Goal: Task Accomplishment & Management: Use online tool/utility

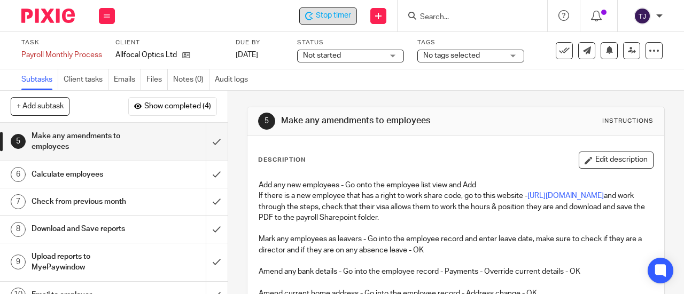
click at [312, 12] on icon at bounding box center [309, 16] width 8 height 9
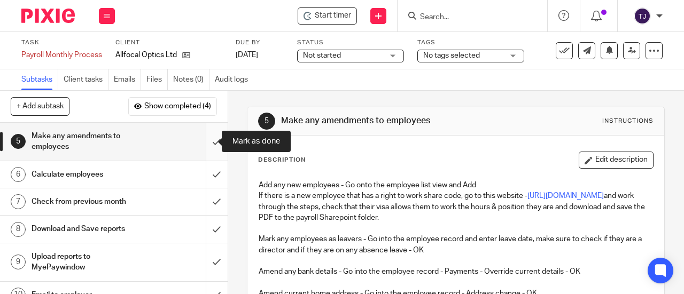
click at [205, 142] on input "submit" at bounding box center [114, 142] width 228 height 38
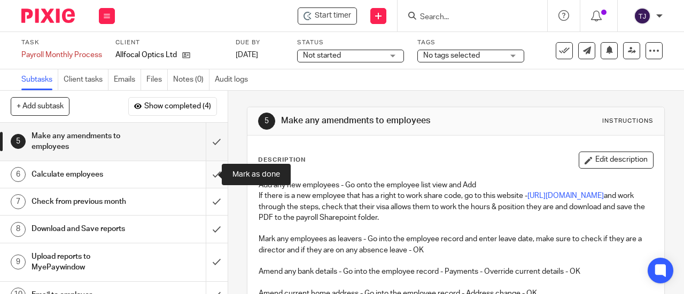
click at [206, 174] on input "submit" at bounding box center [114, 174] width 228 height 27
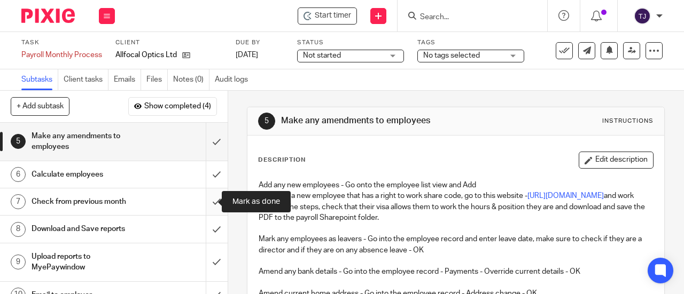
click at [207, 204] on input "submit" at bounding box center [114, 202] width 228 height 27
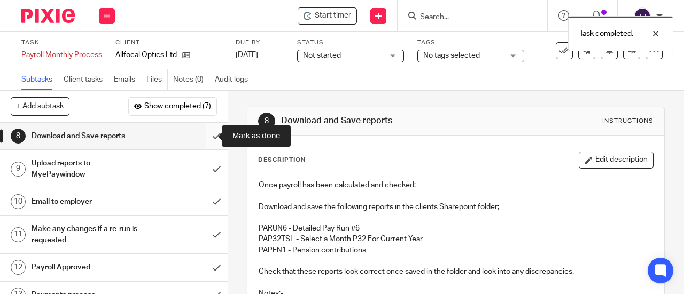
click at [205, 136] on input "submit" at bounding box center [114, 136] width 228 height 27
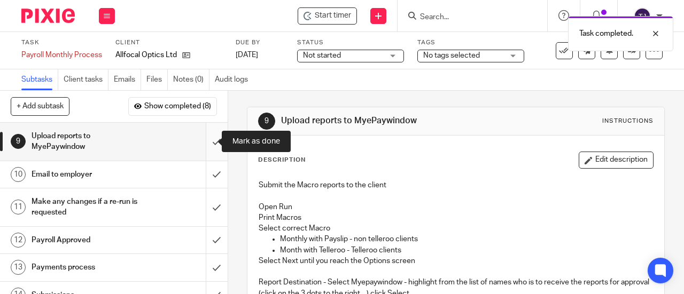
click at [205, 143] on input "submit" at bounding box center [114, 142] width 228 height 38
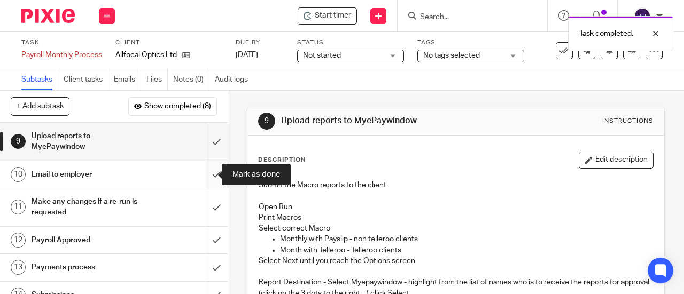
click at [209, 173] on input "submit" at bounding box center [114, 174] width 228 height 27
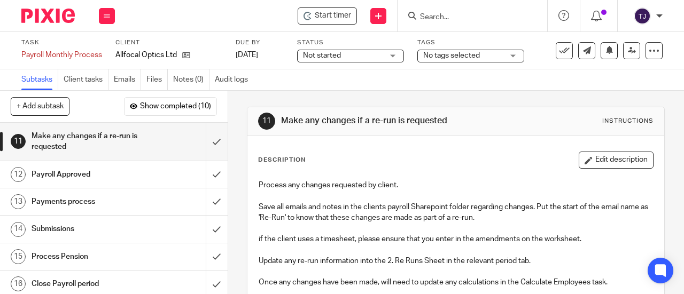
click at [445, 13] on input "Search" at bounding box center [467, 18] width 96 height 10
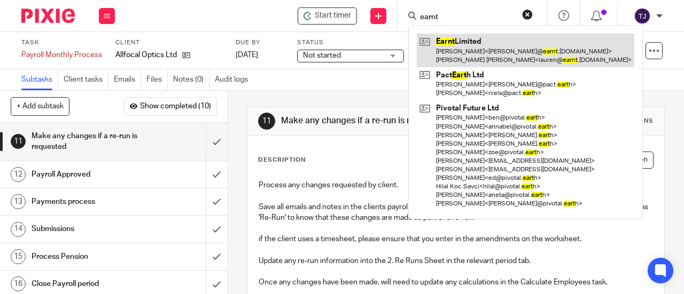
type input "earnt"
click at [438, 44] on link at bounding box center [525, 50] width 217 height 33
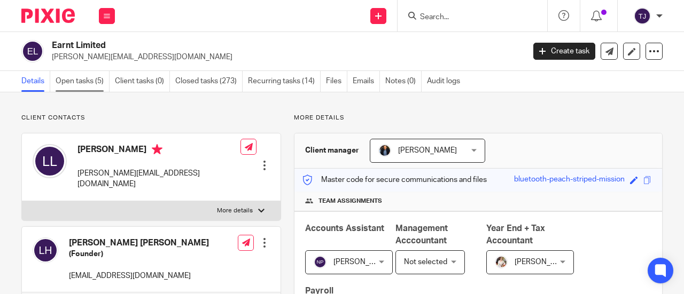
click at [80, 81] on link "Open tasks (5)" at bounding box center [83, 81] width 54 height 21
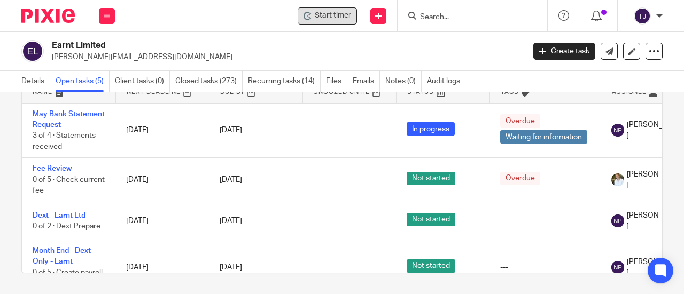
click at [310, 17] on icon at bounding box center [309, 18] width 3 height 3
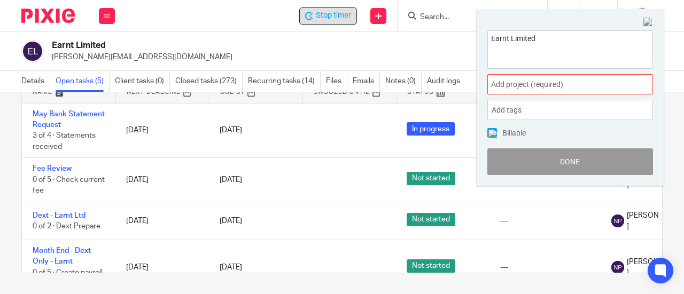
click at [526, 86] on span "Add project (required) :" at bounding box center [558, 84] width 135 height 11
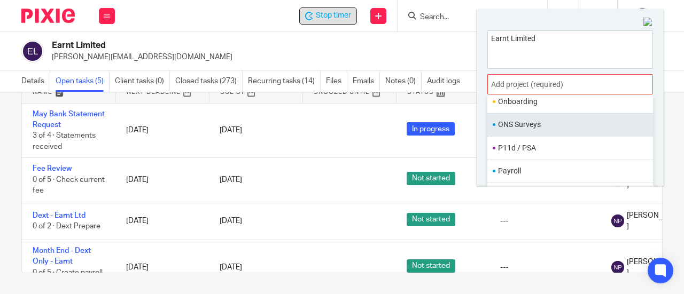
scroll to position [392, 0]
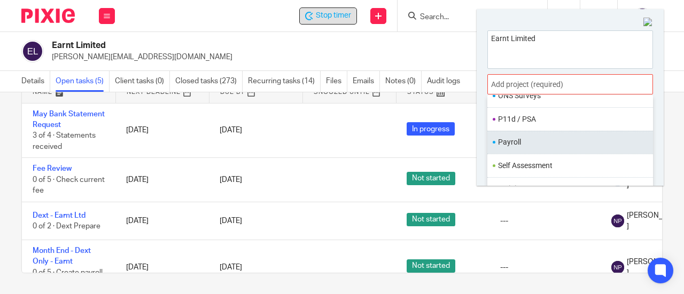
click at [547, 137] on li "Payroll" at bounding box center [567, 142] width 139 height 11
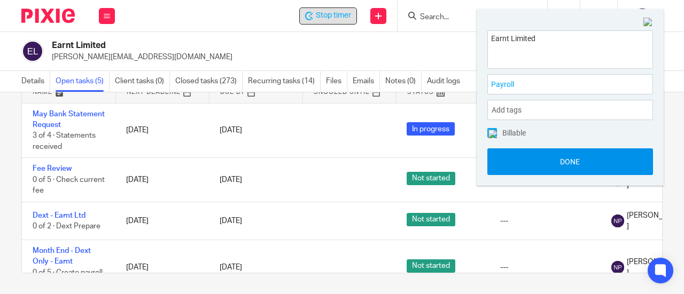
click at [524, 163] on button "Done" at bounding box center [570, 162] width 166 height 27
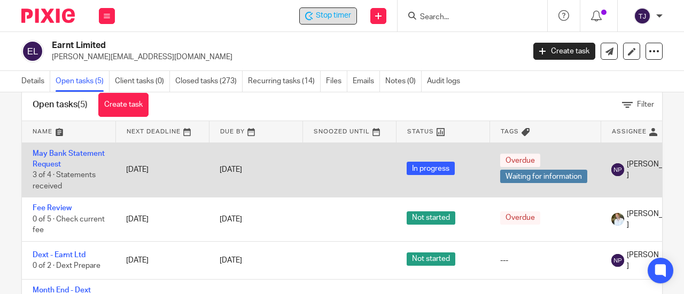
scroll to position [11, 0]
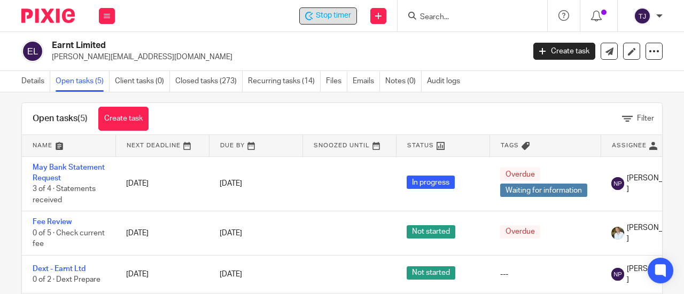
click at [338, 17] on span "Stop timer" at bounding box center [333, 15] width 35 height 11
click at [441, 16] on input "Search" at bounding box center [467, 18] width 96 height 10
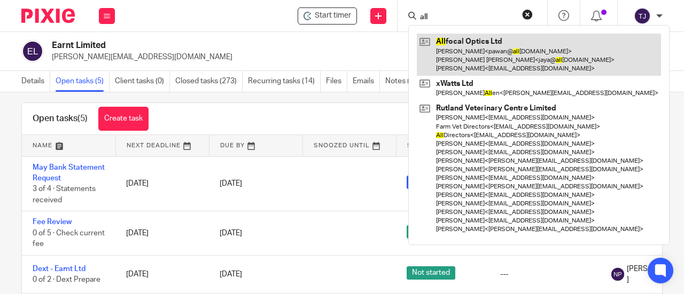
type input "all"
click at [446, 41] on link at bounding box center [539, 55] width 244 height 42
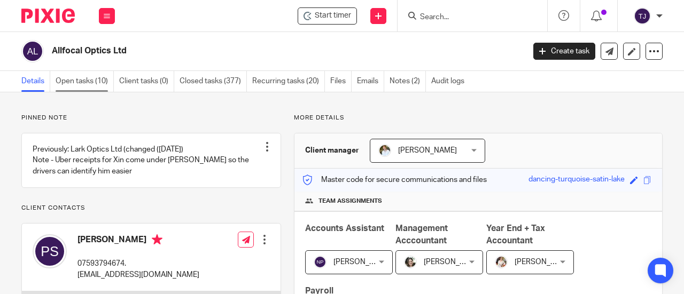
click at [93, 81] on link "Open tasks (10)" at bounding box center [85, 81] width 58 height 21
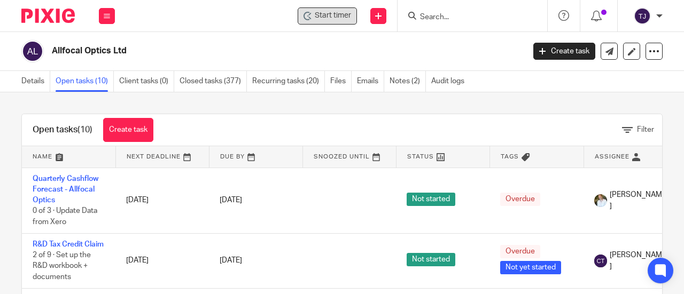
click at [347, 18] on span "Start timer" at bounding box center [333, 15] width 36 height 11
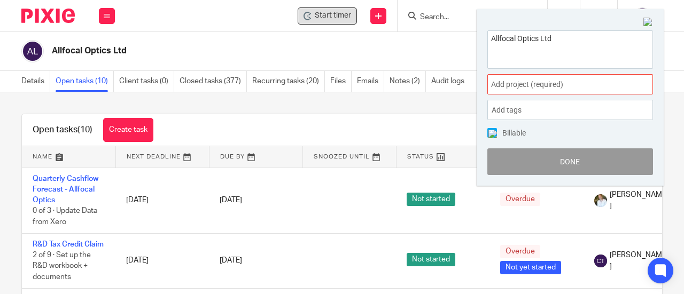
click at [552, 87] on span "Add project (required) :" at bounding box center [558, 84] width 135 height 11
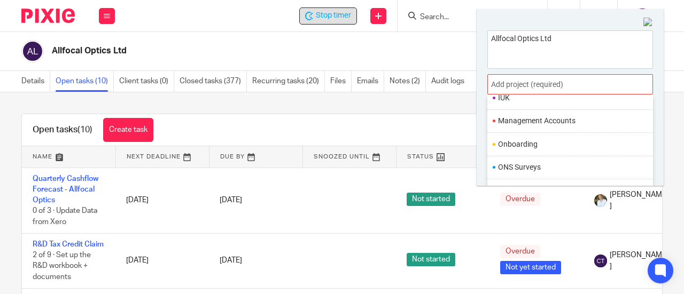
scroll to position [392, 0]
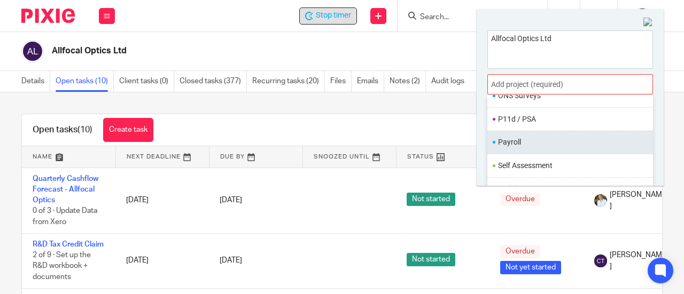
click at [549, 139] on li "Payroll" at bounding box center [567, 142] width 139 height 11
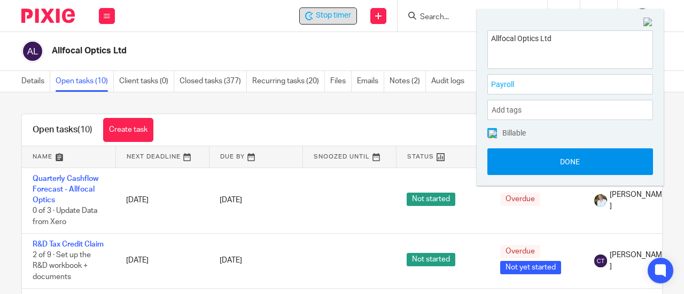
click at [547, 158] on button "Done" at bounding box center [570, 162] width 166 height 27
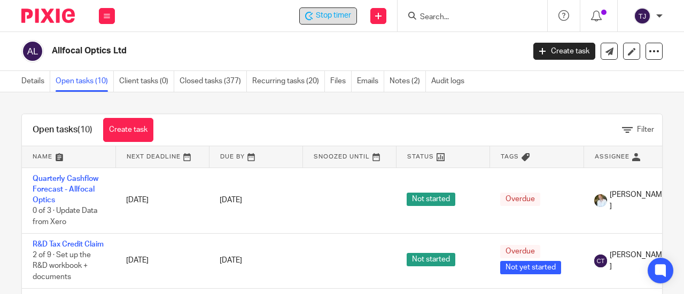
click at [332, 13] on span "Stop timer" at bounding box center [333, 15] width 35 height 11
click at [423, 14] on input "Search" at bounding box center [467, 18] width 96 height 10
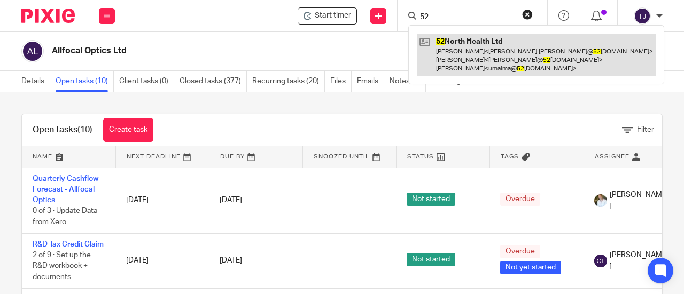
type input "52"
click at [456, 35] on link at bounding box center [536, 55] width 239 height 42
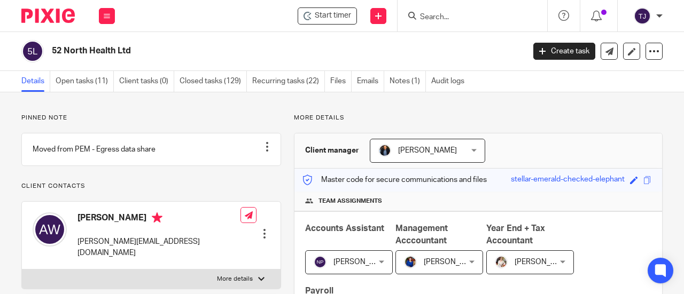
click at [343, 12] on span "Start timer" at bounding box center [333, 15] width 36 height 11
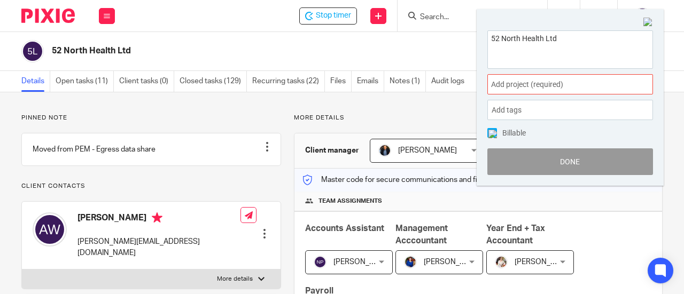
click at [507, 88] on span "Add project (required) :" at bounding box center [558, 84] width 135 height 11
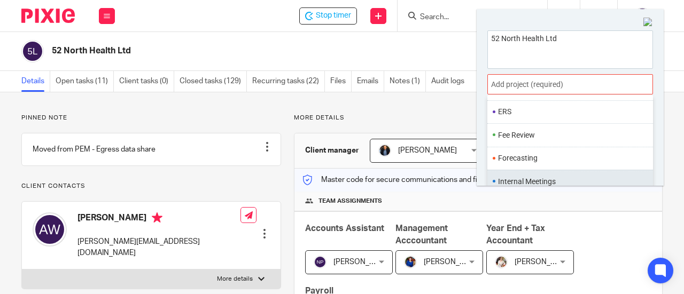
scroll to position [374, 0]
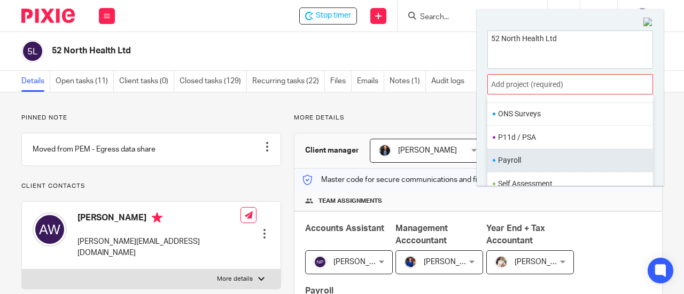
click at [522, 155] on li "Payroll" at bounding box center [567, 160] width 139 height 11
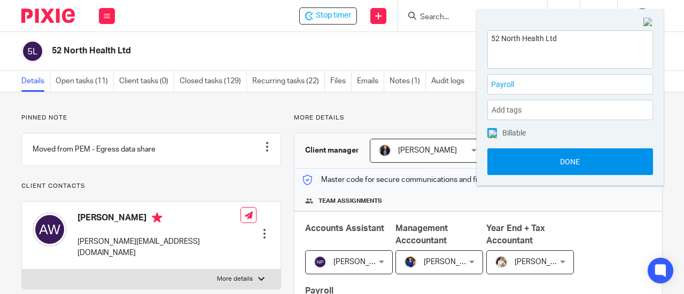
click at [523, 164] on button "Done" at bounding box center [570, 162] width 166 height 27
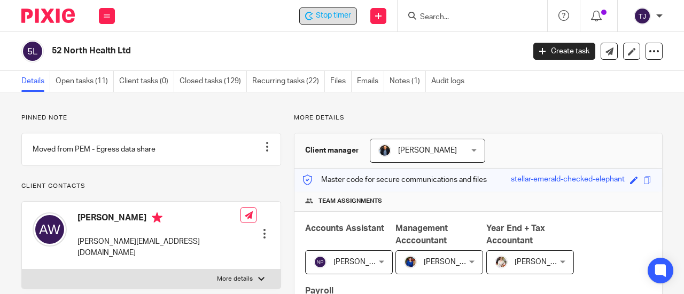
click at [316, 17] on span "Stop timer" at bounding box center [333, 15] width 35 height 11
click at [446, 11] on form at bounding box center [476, 15] width 114 height 13
click at [439, 17] on input "Search" at bounding box center [467, 18] width 96 height 10
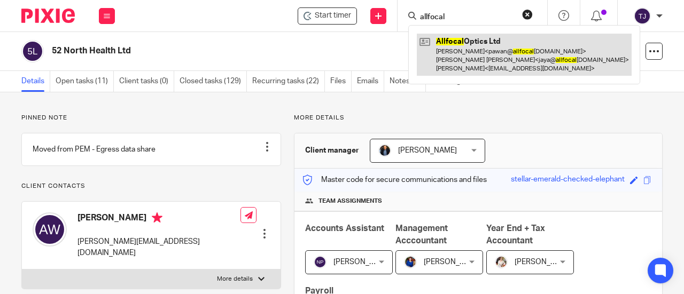
type input "allfocal"
click at [458, 49] on link at bounding box center [524, 55] width 215 height 42
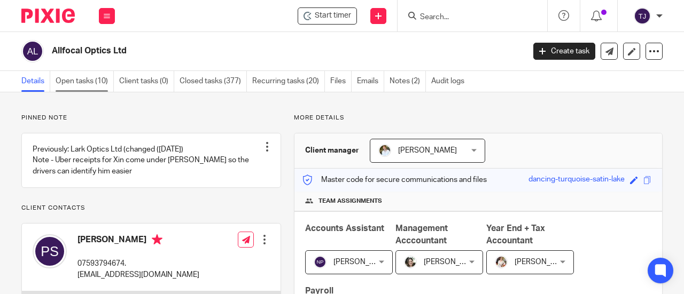
click at [60, 83] on link "Open tasks (10)" at bounding box center [85, 81] width 58 height 21
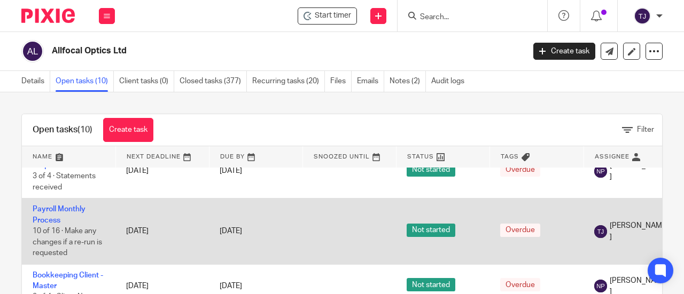
scroll to position [160, 0]
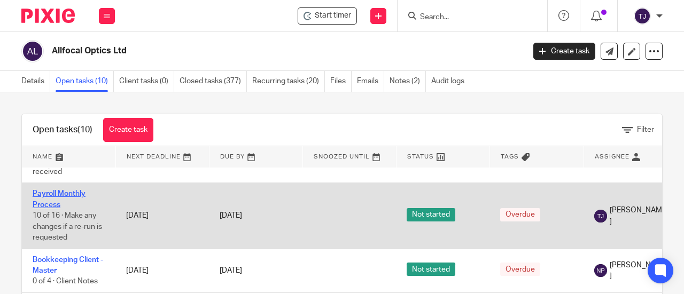
click at [79, 207] on td "Payroll Monthly Process 10 of 16 · Make any changes if a re-run is requested" at bounding box center [68, 216] width 93 height 66
click at [47, 205] on link "Payroll Monthly Process" at bounding box center [59, 199] width 53 height 18
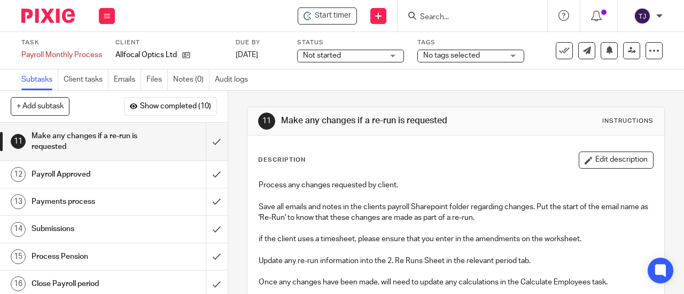
click at [331, 14] on span "Start timer" at bounding box center [333, 15] width 36 height 11
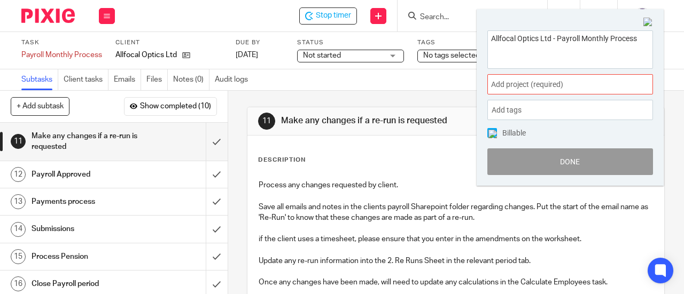
click at [502, 91] on div "Add project (required) :" at bounding box center [570, 84] width 166 height 20
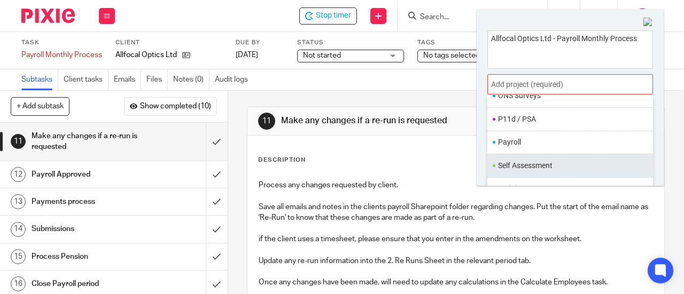
scroll to position [392, 0]
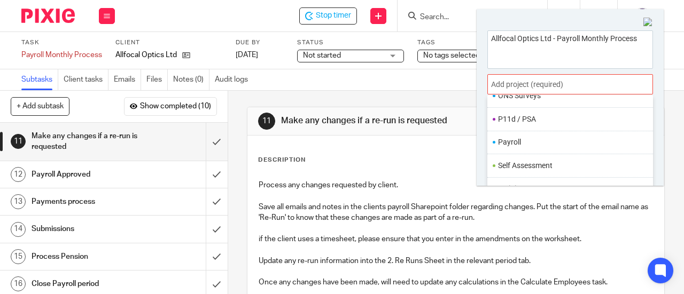
click at [534, 139] on li "Payroll" at bounding box center [567, 142] width 139 height 11
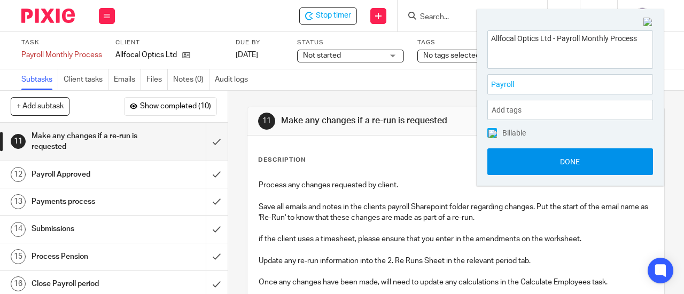
click at [533, 153] on button "Done" at bounding box center [570, 162] width 166 height 27
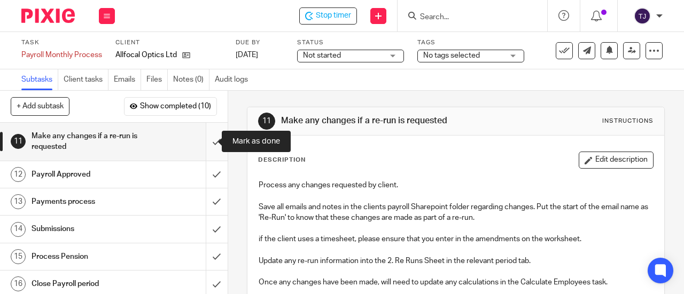
click at [207, 142] on input "submit" at bounding box center [114, 142] width 228 height 38
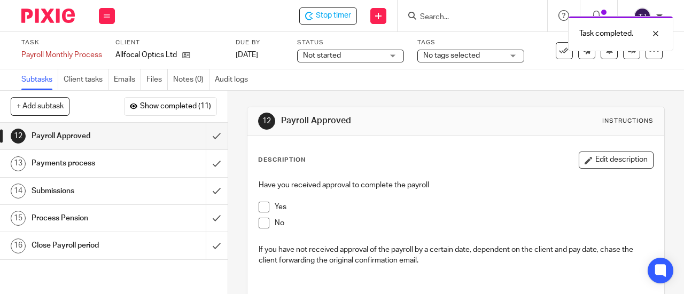
click at [260, 207] on span at bounding box center [264, 207] width 11 height 11
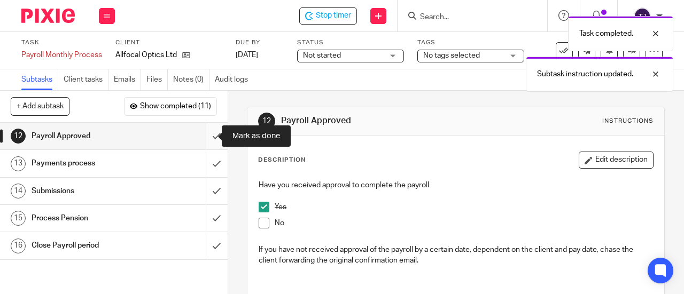
click at [204, 136] on input "submit" at bounding box center [114, 136] width 228 height 27
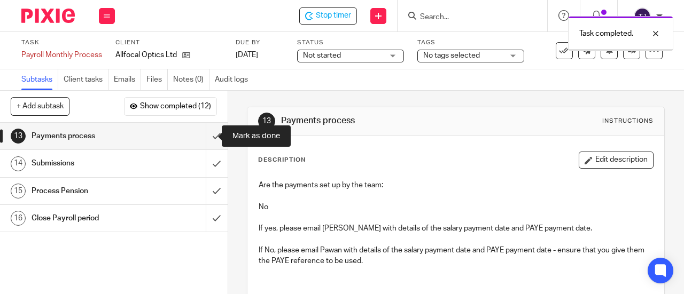
click at [204, 136] on input "submit" at bounding box center [114, 136] width 228 height 27
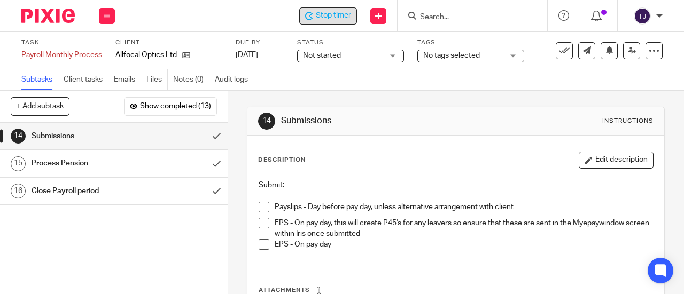
click at [325, 13] on span "Stop timer" at bounding box center [333, 15] width 35 height 11
click at [432, 13] on input "Search" at bounding box center [467, 18] width 96 height 10
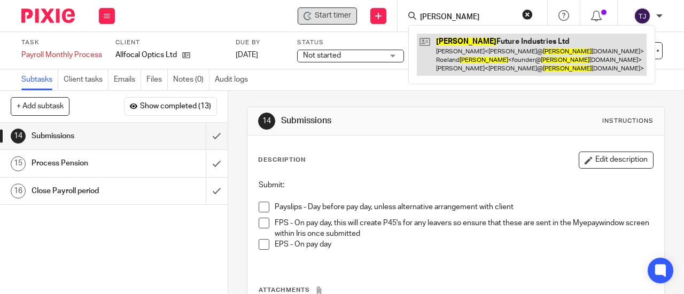
type input "decorte"
click at [452, 40] on link at bounding box center [532, 55] width 230 height 42
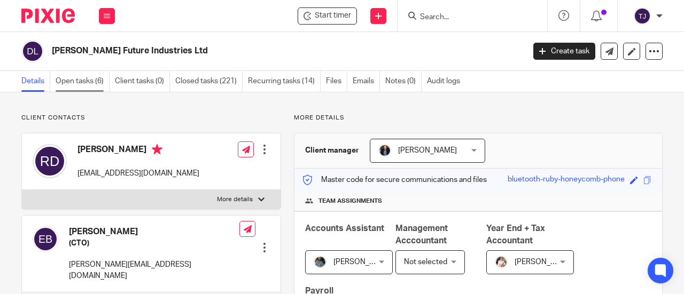
click at [79, 82] on link "Open tasks (6)" at bounding box center [83, 81] width 54 height 21
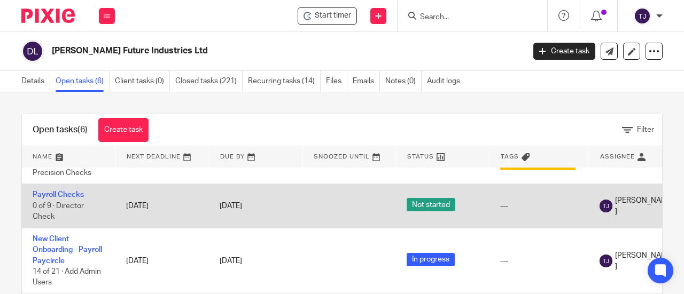
scroll to position [177, 0]
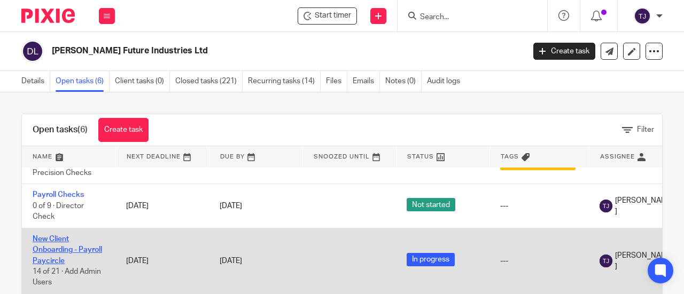
click at [67, 236] on link "New Client Onboarding - Payroll Paycircle" at bounding box center [67, 250] width 69 height 29
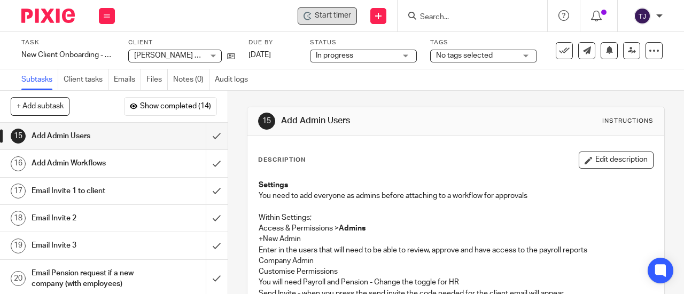
click at [331, 13] on span "Start timer" at bounding box center [333, 15] width 36 height 11
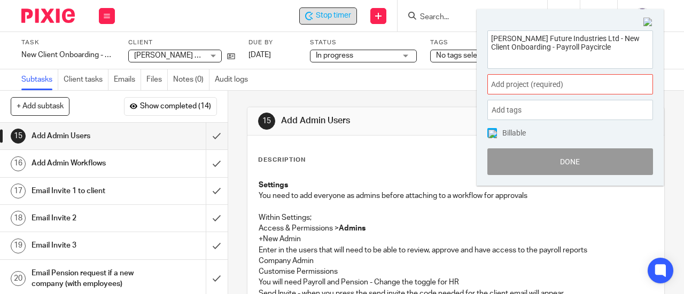
click at [536, 85] on span "Add project (required) :" at bounding box center [558, 84] width 135 height 11
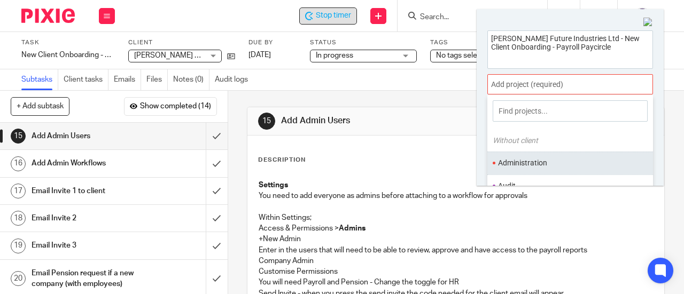
click at [544, 162] on li "Administration" at bounding box center [567, 163] width 139 height 11
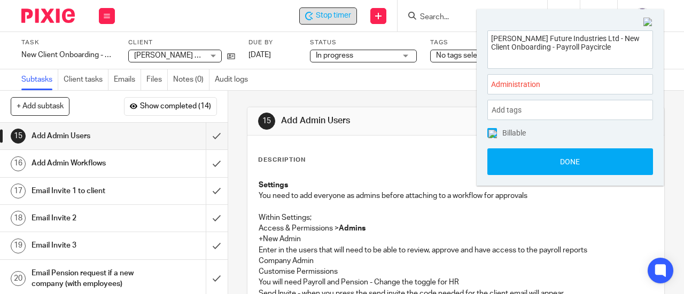
click at [544, 162] on button "Done" at bounding box center [570, 162] width 166 height 27
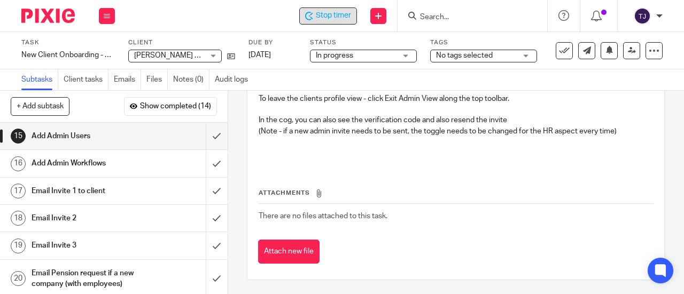
scroll to position [326, 0]
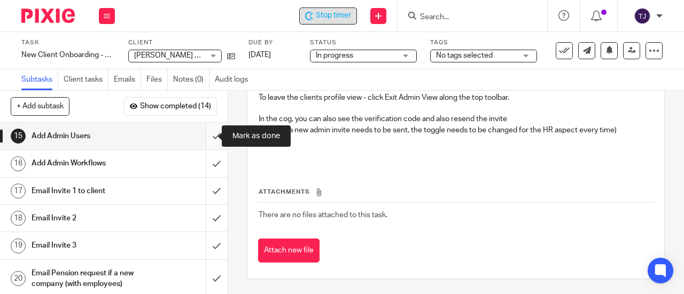
click at [205, 136] on input "submit" at bounding box center [114, 136] width 228 height 27
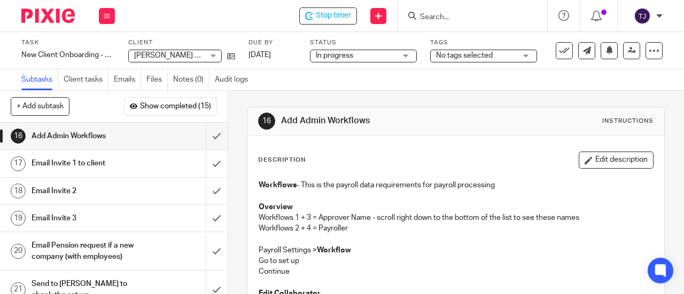
click at [40, 160] on h1 "Email Invite 1 to client" at bounding box center [86, 163] width 109 height 16
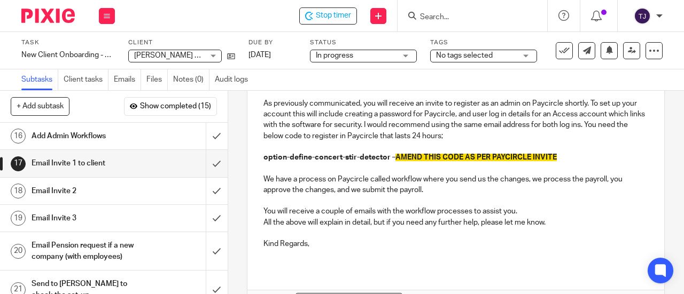
scroll to position [214, 0]
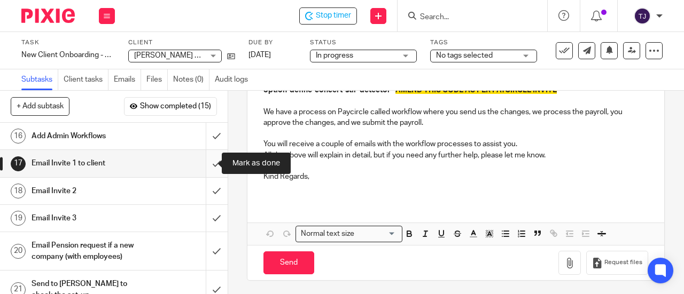
click at [203, 164] on input "submit" at bounding box center [114, 163] width 228 height 27
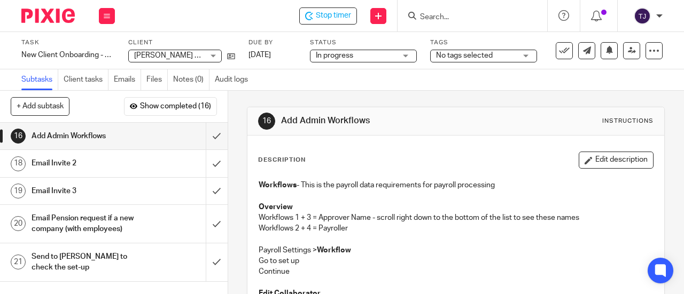
click at [343, 24] on div "Stop timer Send new email Create task Add client Get Support Contact Support He…" at bounding box center [405, 16] width 558 height 32
click at [343, 20] on span "Stop timer" at bounding box center [333, 15] width 35 height 11
click at [446, 16] on input "Search" at bounding box center [467, 18] width 96 height 10
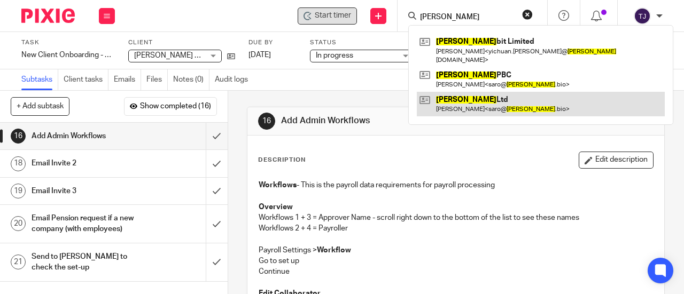
type input "[PERSON_NAME]"
click at [462, 92] on link at bounding box center [541, 104] width 248 height 25
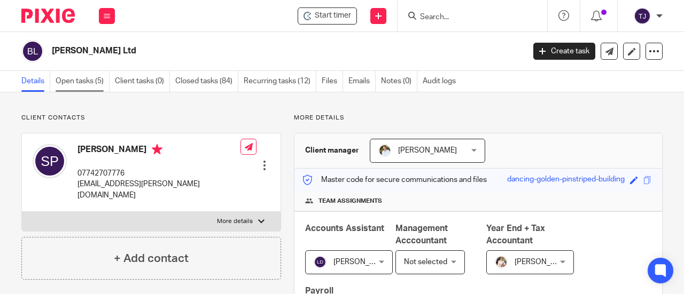
click at [90, 82] on link "Open tasks (5)" at bounding box center [83, 81] width 54 height 21
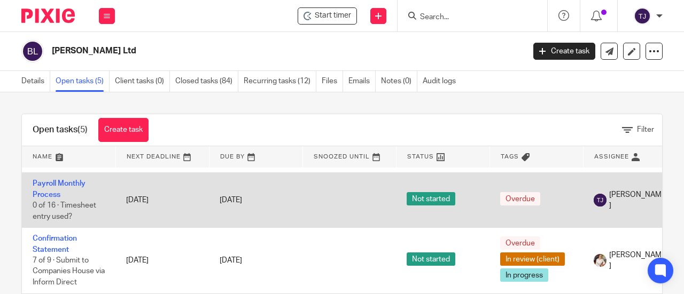
scroll to position [100, 0]
click at [73, 180] on link "Payroll Monthly Process" at bounding box center [59, 189] width 53 height 18
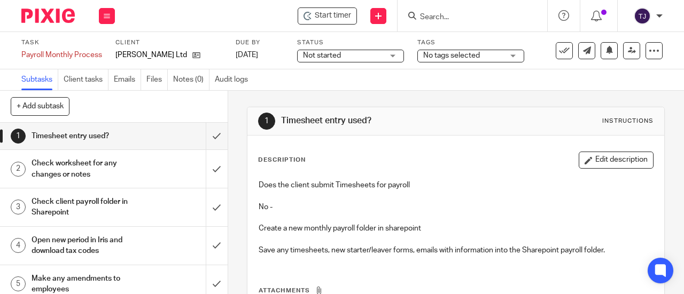
click at [373, 56] on span "Not started" at bounding box center [343, 55] width 80 height 11
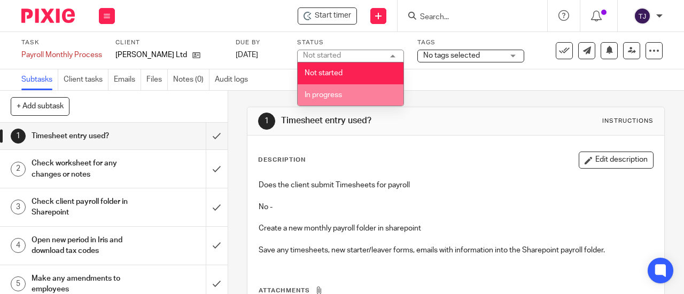
click at [363, 91] on li "In progress" at bounding box center [351, 95] width 106 height 22
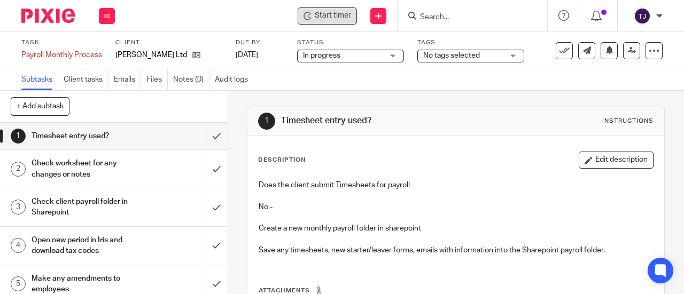
click at [340, 17] on span "Start timer" at bounding box center [333, 15] width 36 height 11
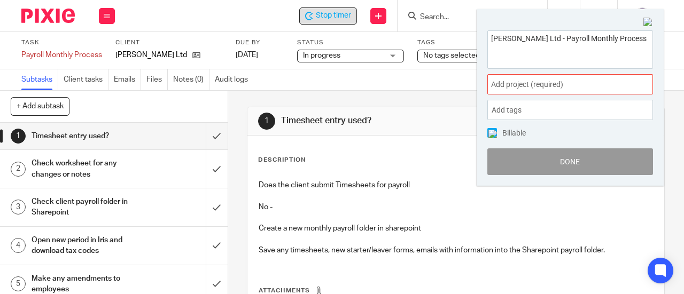
click at [520, 87] on span "Add project (required) :" at bounding box center [558, 84] width 135 height 11
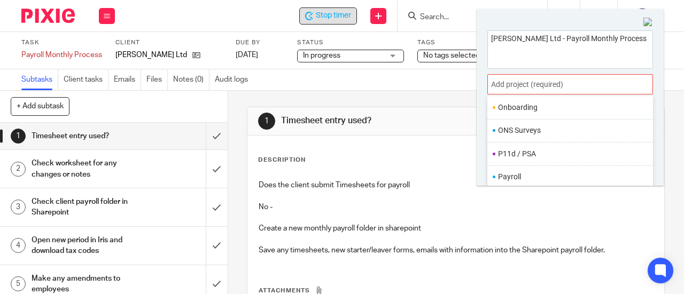
scroll to position [392, 0]
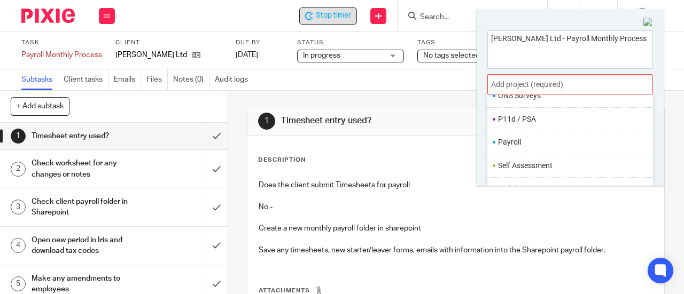
click at [526, 137] on li "Payroll" at bounding box center [567, 142] width 139 height 11
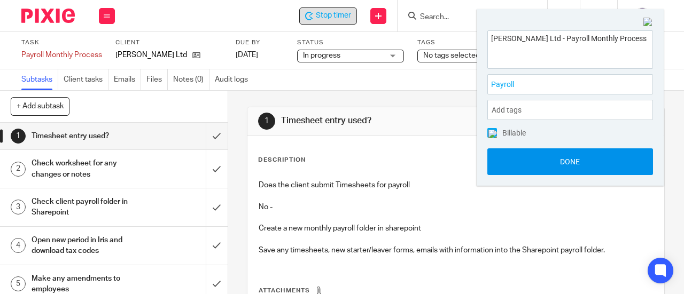
click at [531, 164] on button "Done" at bounding box center [570, 162] width 166 height 27
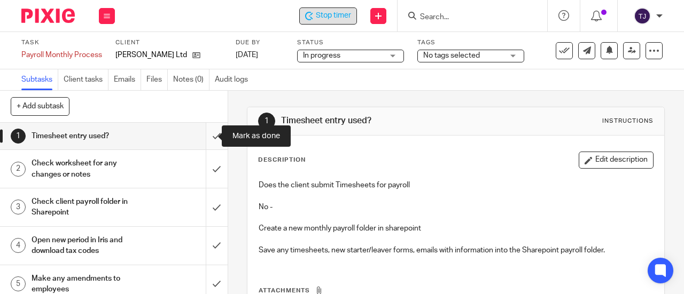
click at [206, 137] on input "submit" at bounding box center [114, 136] width 228 height 27
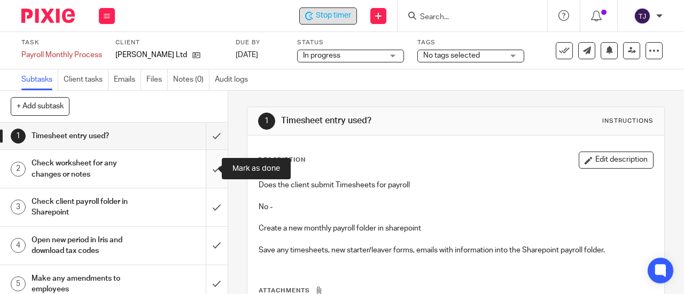
drag, startPoint x: 210, startPoint y: 166, endPoint x: 206, endPoint y: 186, distance: 20.7
click at [210, 168] on input "submit" at bounding box center [114, 169] width 228 height 38
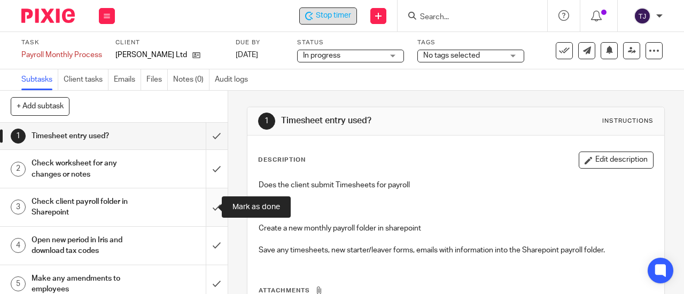
drag, startPoint x: 208, startPoint y: 204, endPoint x: 206, endPoint y: 219, distance: 14.5
click at [208, 207] on input "submit" at bounding box center [114, 208] width 228 height 38
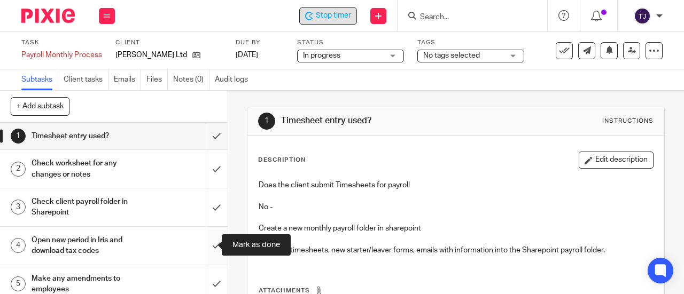
drag, startPoint x: 205, startPoint y: 245, endPoint x: 204, endPoint y: 256, distance: 10.7
click at [205, 246] on input "submit" at bounding box center [114, 246] width 228 height 38
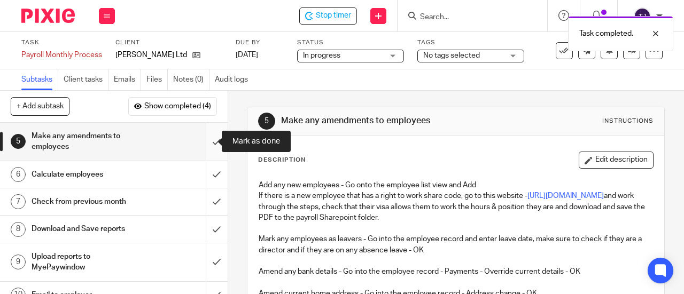
click at [205, 141] on input "submit" at bounding box center [114, 142] width 228 height 38
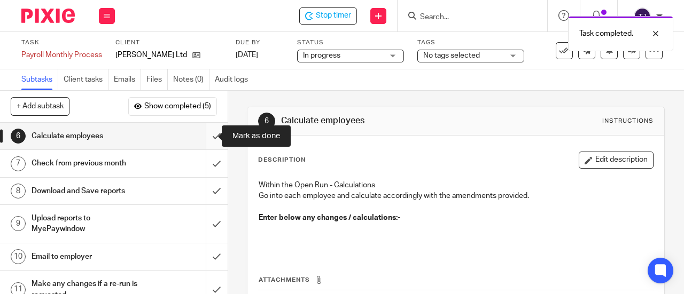
click at [207, 137] on input "submit" at bounding box center [114, 136] width 228 height 27
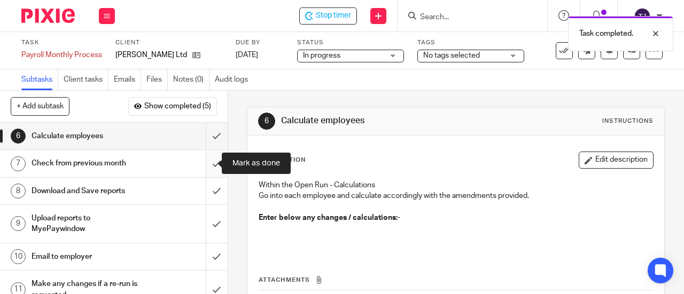
click at [206, 163] on input "submit" at bounding box center [114, 163] width 228 height 27
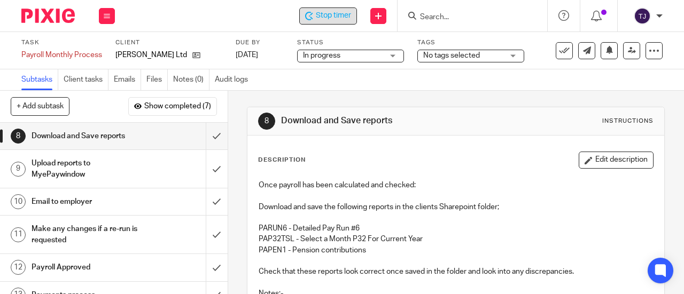
click at [339, 18] on span "Stop timer" at bounding box center [333, 15] width 35 height 11
click at [254, 13] on div "Start timer Send new email Create task Add client Get Support Contact Support H…" at bounding box center [405, 16] width 558 height 32
click at [651, 19] on div "[PERSON_NAME]" at bounding box center [645, 15] width 34 height 17
click at [638, 76] on li "Logout" at bounding box center [621, 74] width 71 height 15
